Goal: Information Seeking & Learning: Find specific fact

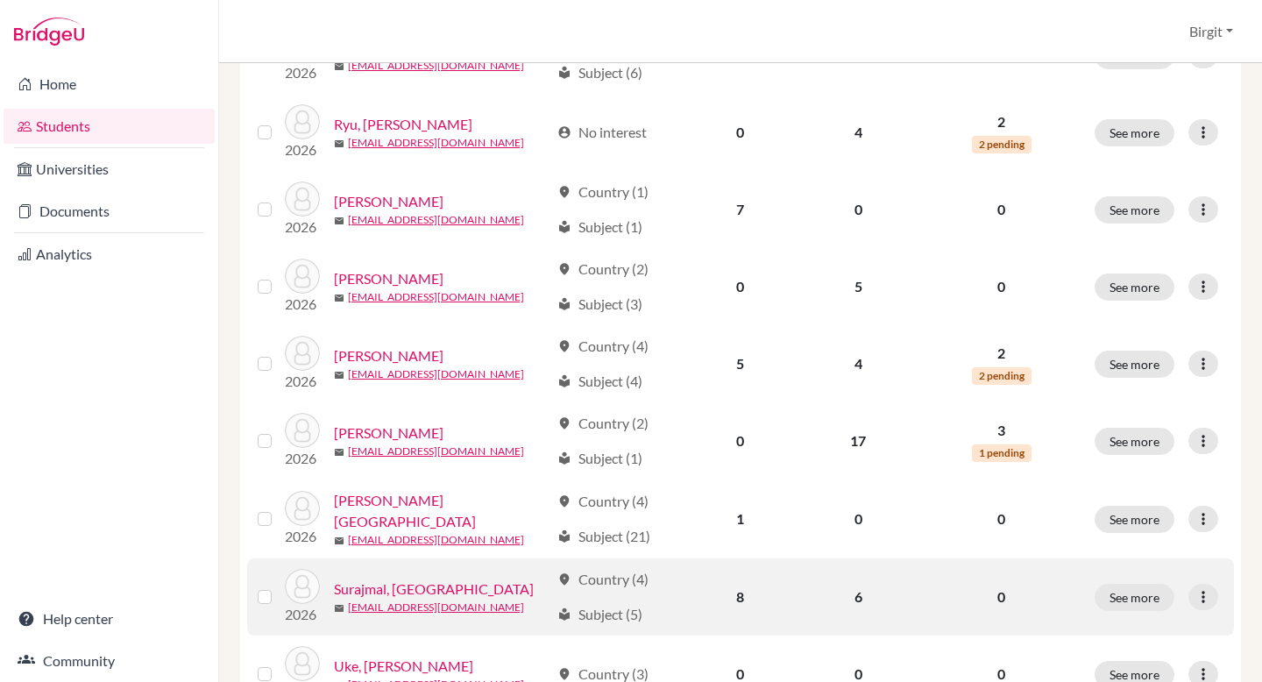
scroll to position [1323, 0]
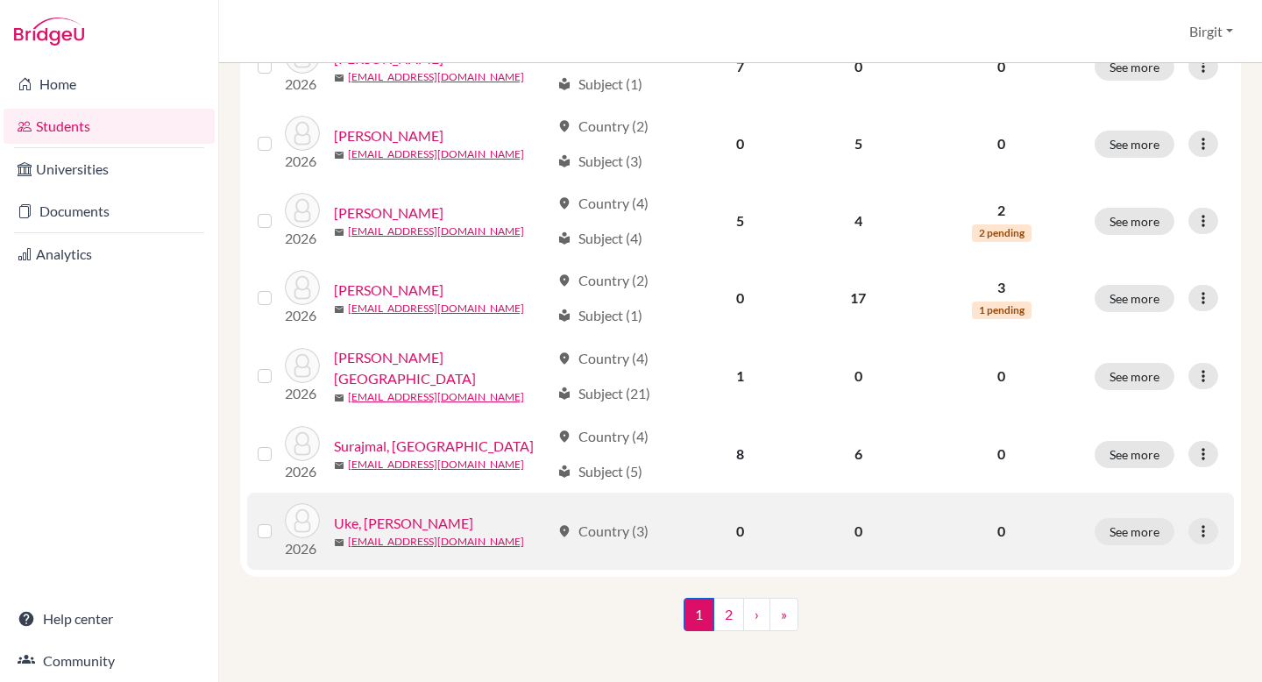
click at [359, 518] on link "Uke, [PERSON_NAME]" at bounding box center [403, 523] width 139 height 21
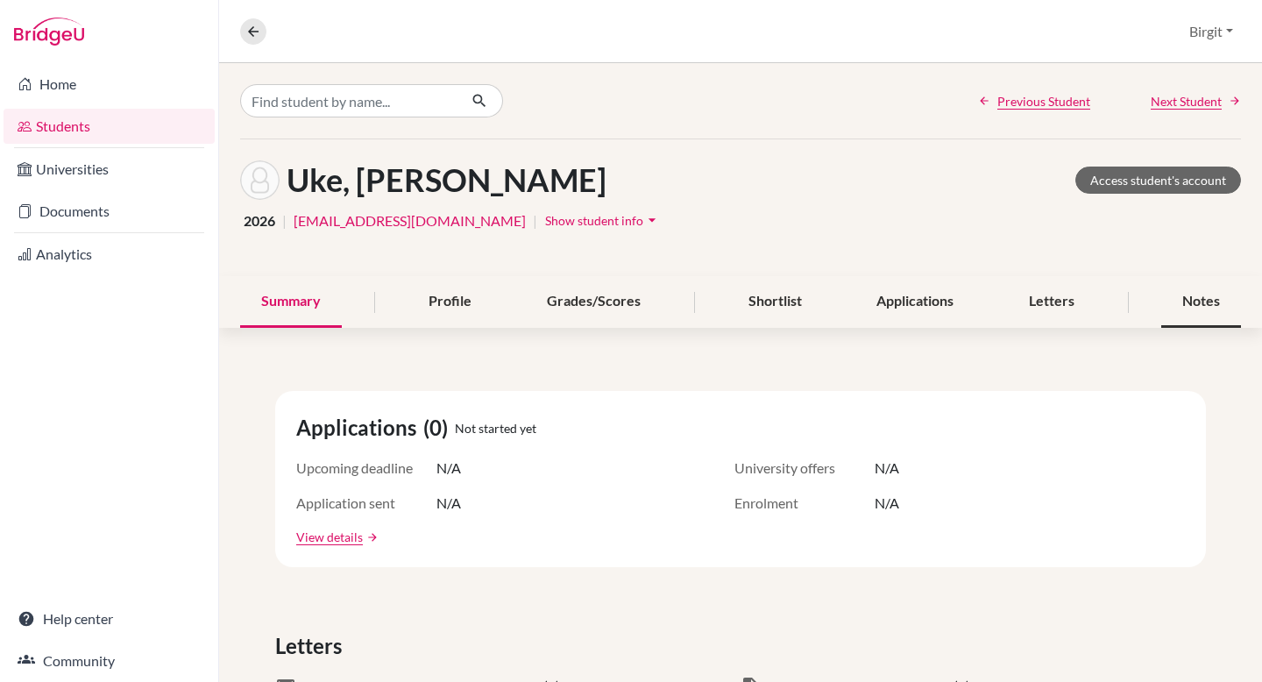
click at [1212, 306] on div "Notes" at bounding box center [1201, 302] width 80 height 52
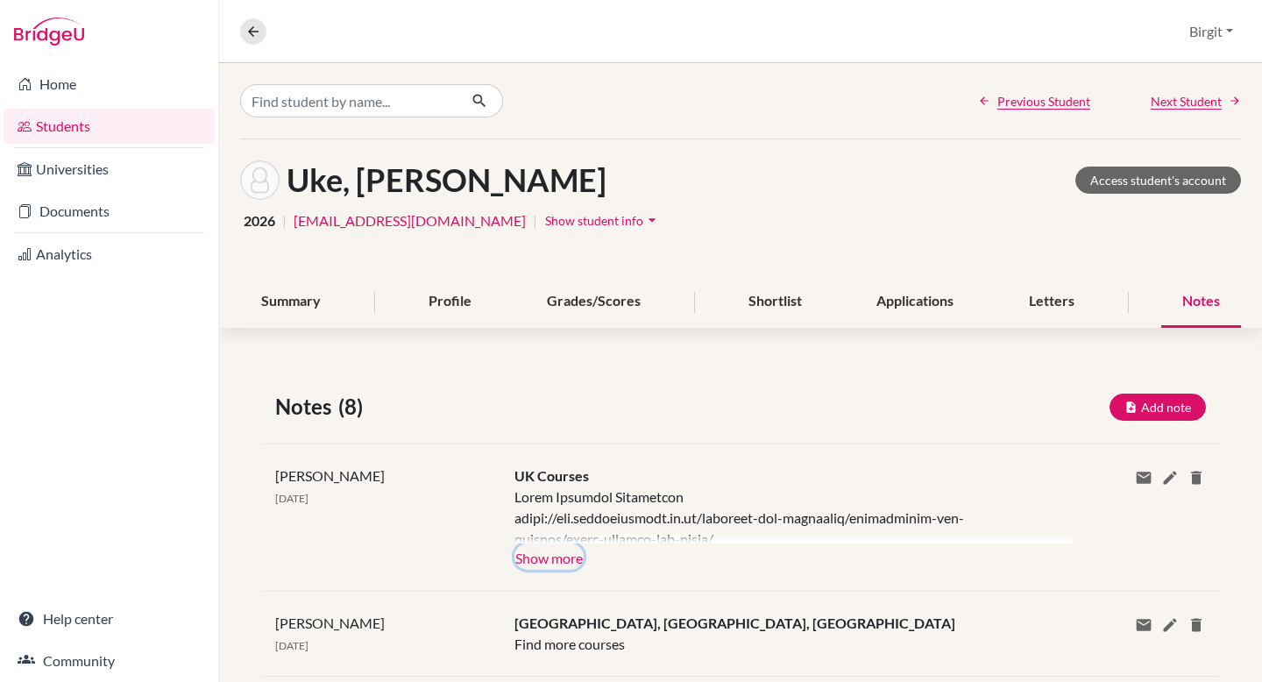
click at [560, 553] on button "Show more" at bounding box center [548, 556] width 69 height 26
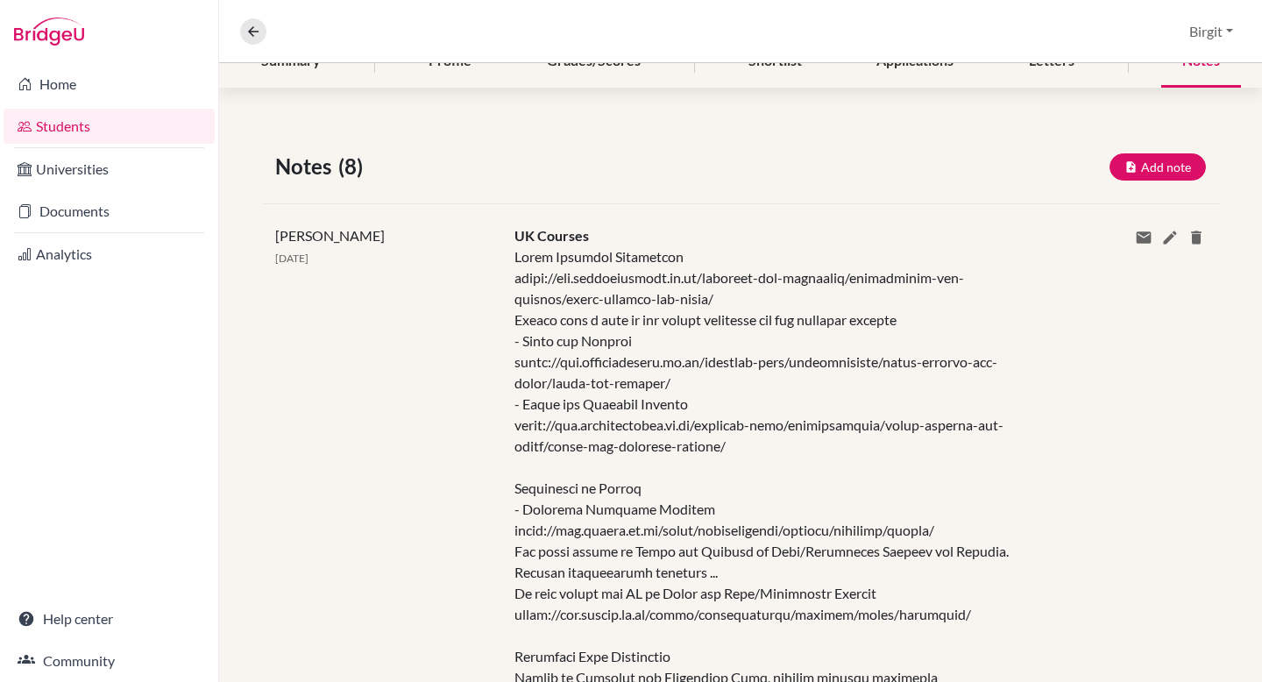
scroll to position [302, 0]
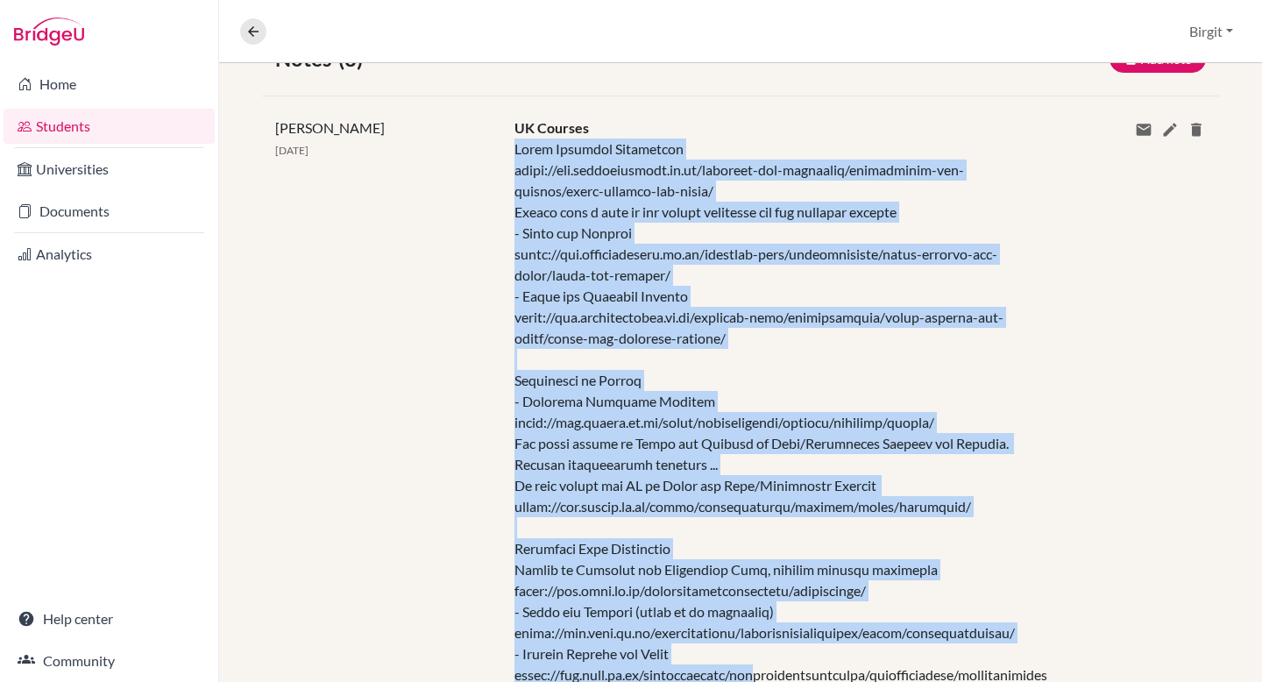
drag, startPoint x: 514, startPoint y: 192, endPoint x: 782, endPoint y: 677, distance: 553.9
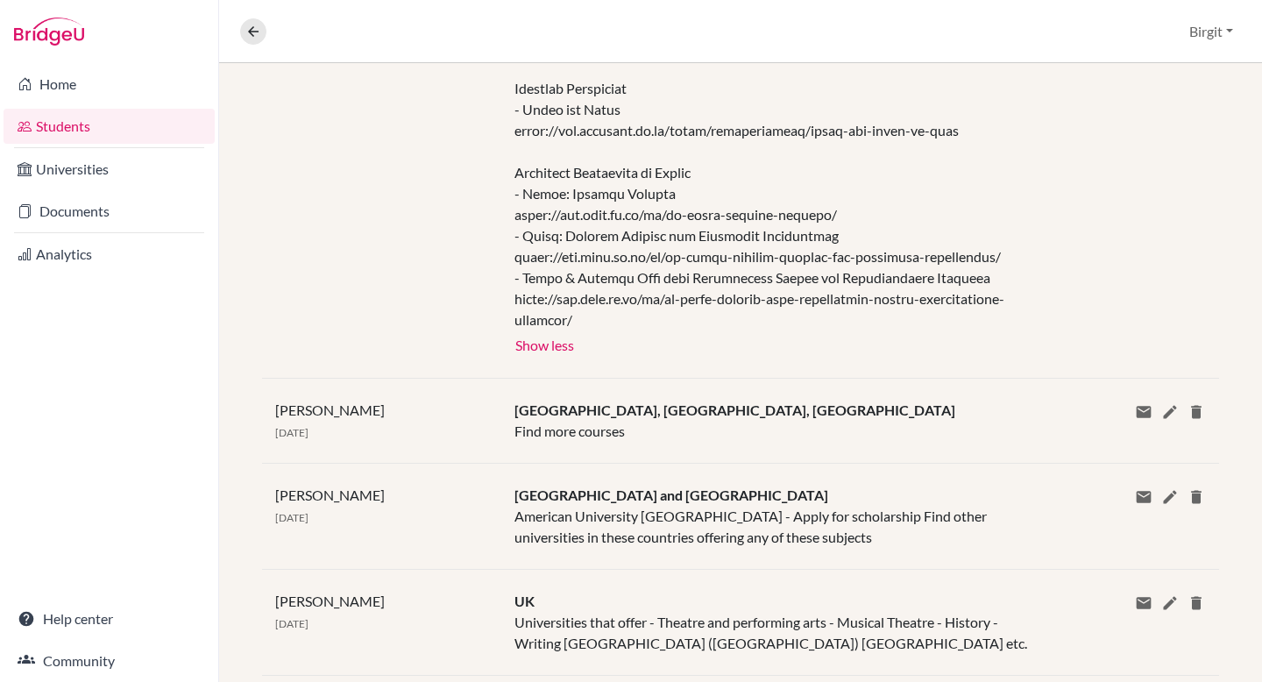
scroll to position [1524, 0]
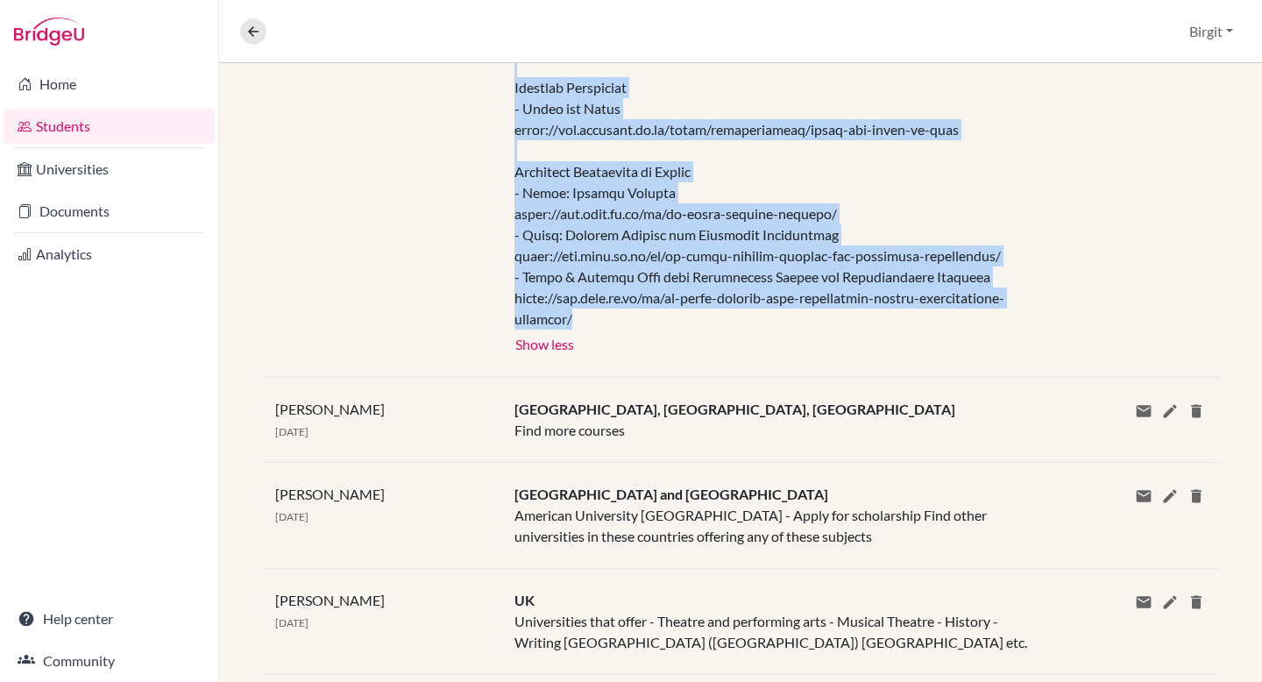
copy div "[GEOGRAPHIC_DATA][PERSON_NAME] [URL][DOMAIN_NAME] Please have a look at the cou…"
